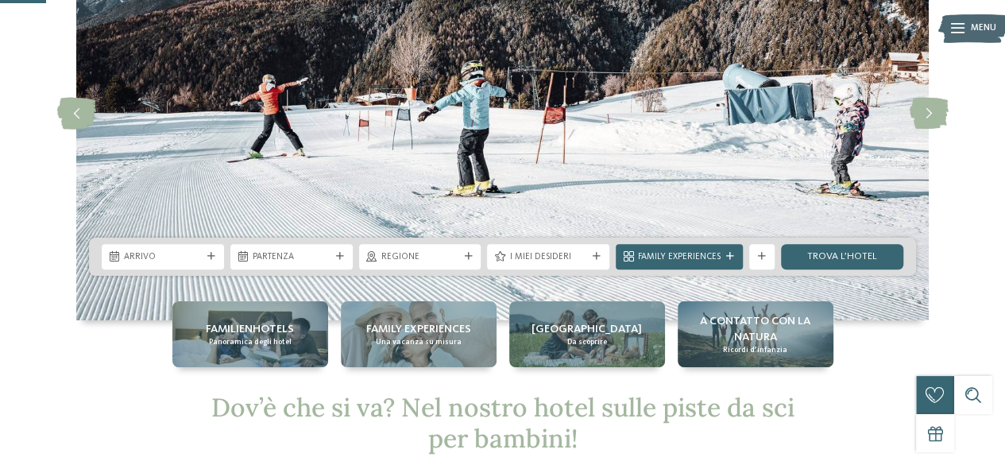
scroll to position [160, 0]
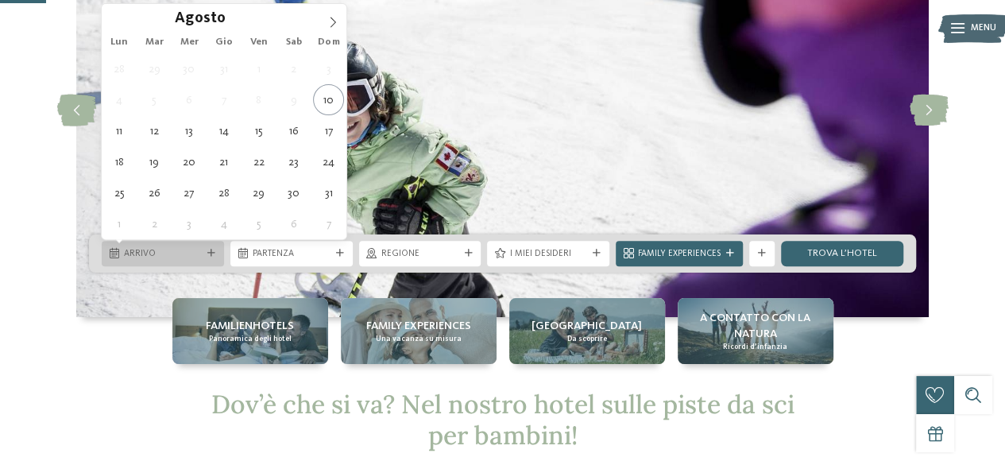
click at [157, 252] on span "Arrivo" at bounding box center [163, 254] width 78 height 13
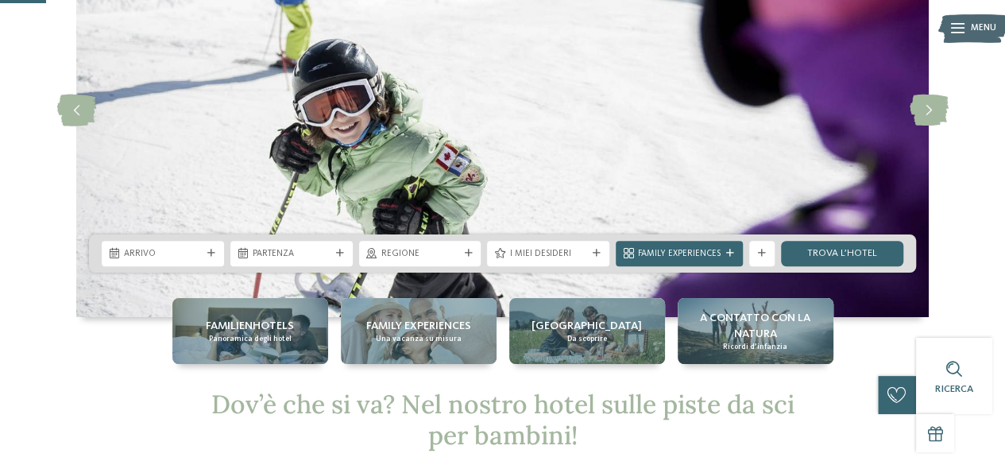
click at [0, 171] on div "slide 3 of 4" at bounding box center [502, 110] width 1005 height 413
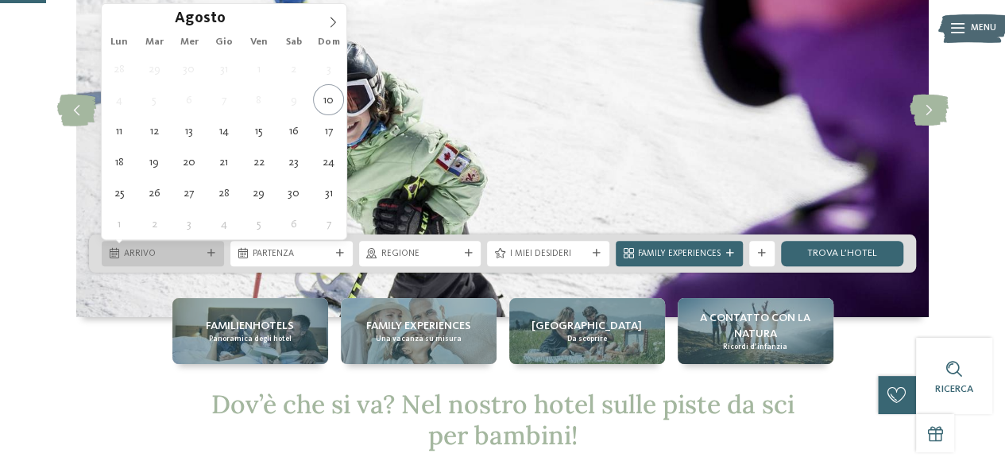
click at [182, 254] on span "Arrivo" at bounding box center [163, 254] width 78 height 13
click at [330, 19] on icon at bounding box center [332, 22] width 11 height 11
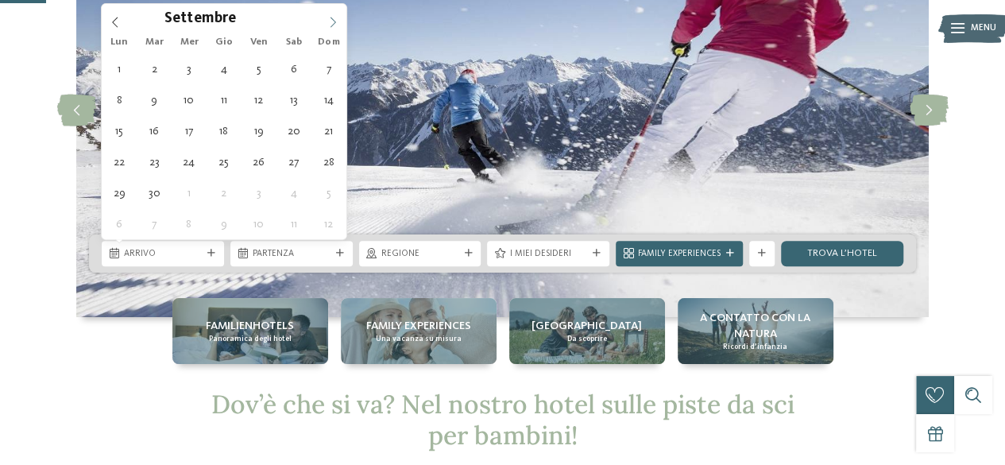
click at [330, 19] on icon at bounding box center [332, 22] width 11 height 11
type input "****"
click at [330, 19] on icon at bounding box center [332, 22] width 11 height 11
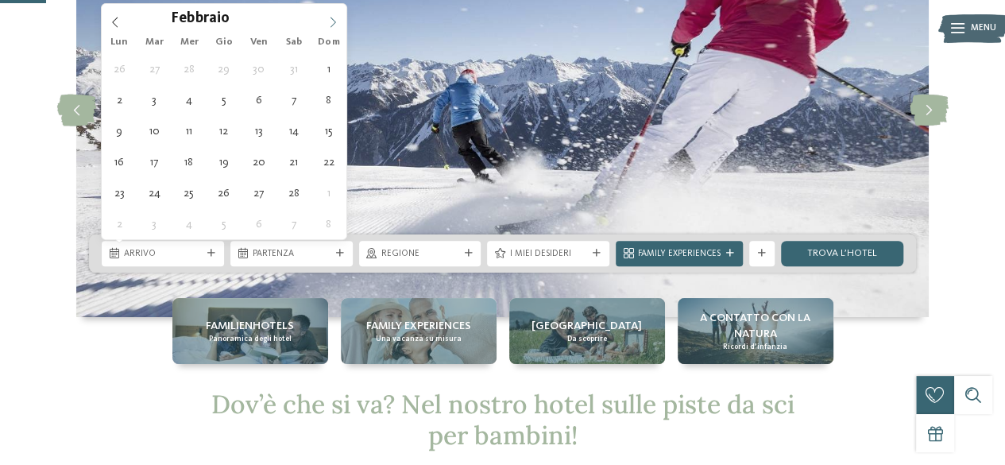
click at [330, 19] on icon at bounding box center [332, 22] width 11 height 11
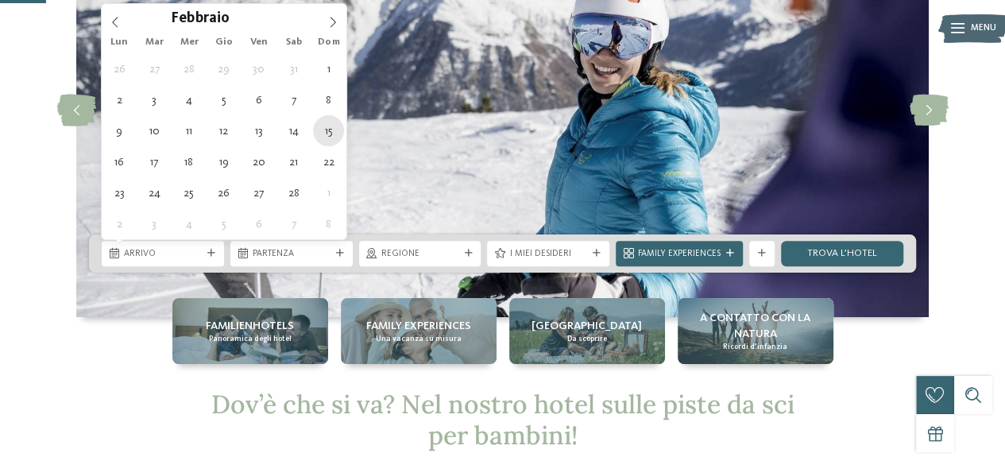
type div "[DATE]"
type input "****"
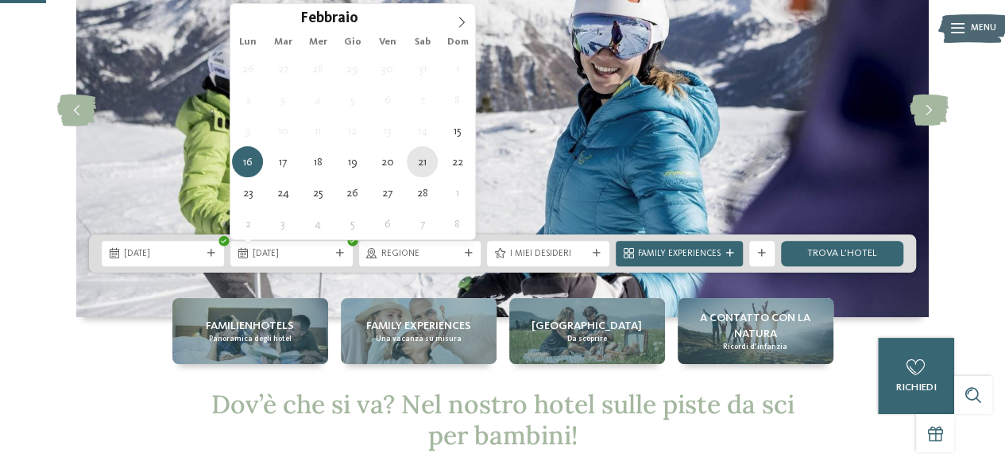
type div "[DATE]"
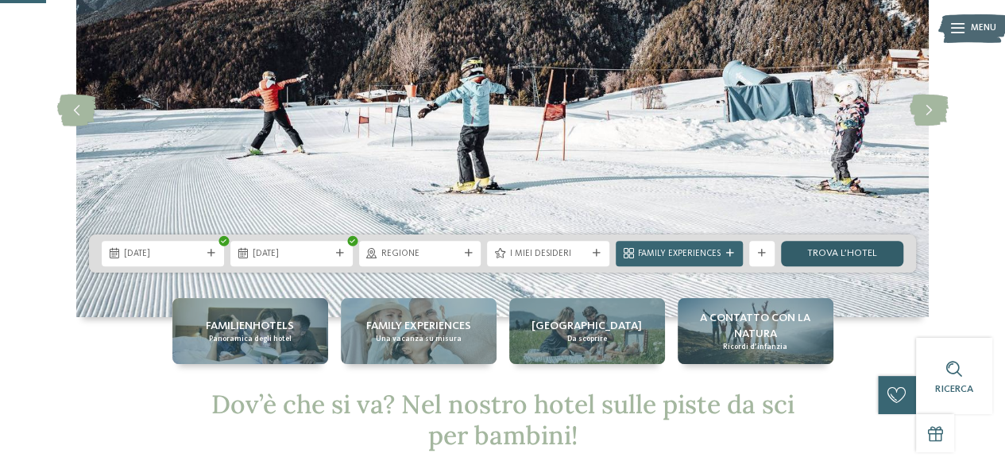
click at [812, 250] on link "trova l’hotel" at bounding box center [842, 253] width 122 height 25
